Goal: Transaction & Acquisition: Purchase product/service

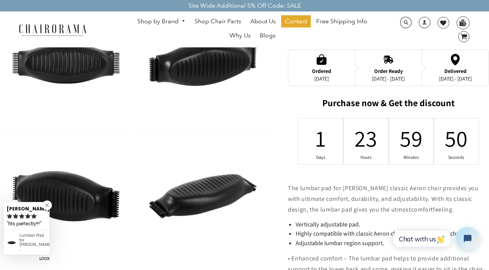
scroll to position [246, 0]
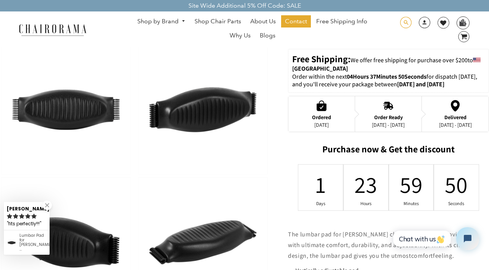
click at [404, 24] on span at bounding box center [405, 23] width 11 height 12
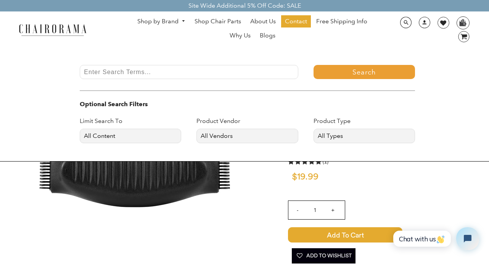
click at [262, 70] on input "Enter Search Terms..." at bounding box center [189, 72] width 218 height 14
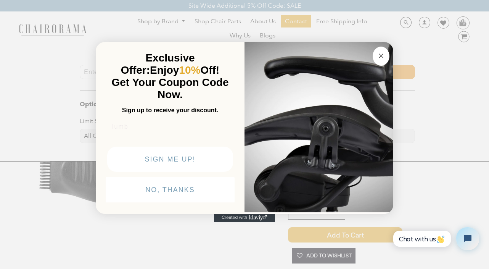
type input "lumb"
click at [386, 53] on button "Close dialog" at bounding box center [381, 56] width 17 height 19
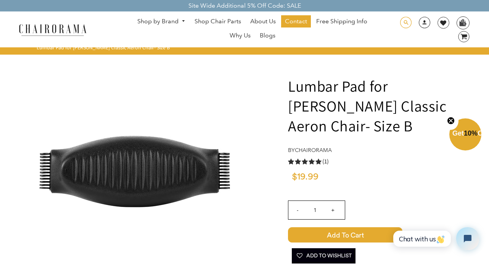
click at [409, 24] on span at bounding box center [405, 23] width 11 height 12
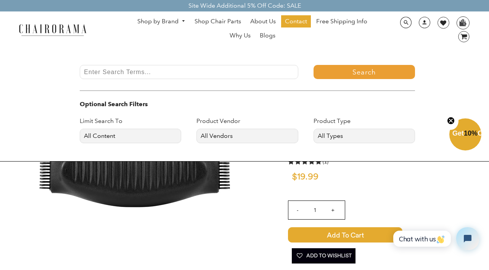
click at [239, 64] on div "Search Optional Search Filters Limit Search To All Content Products Pages Blogs…" at bounding box center [244, 104] width 489 height 114
click at [238, 66] on input "Enter Search Terms..." at bounding box center [189, 72] width 218 height 14
type input "lumbar pad size a"
click at [314, 65] on button "Search" at bounding box center [364, 72] width 101 height 14
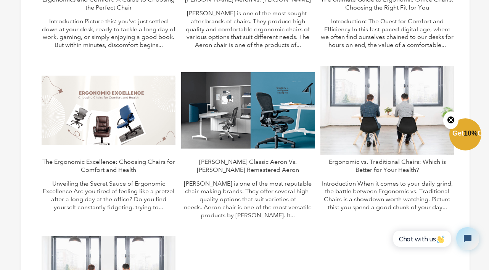
scroll to position [406, 0]
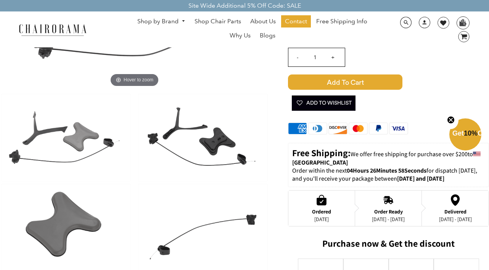
scroll to position [194, 0]
